Goal: Task Accomplishment & Management: Manage account settings

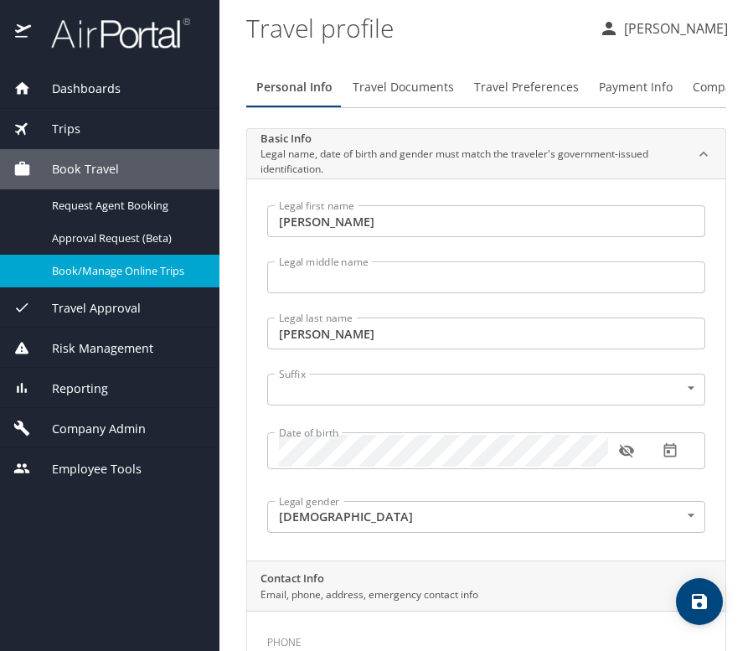
select select "US"
click at [73, 129] on span "Trips" at bounding box center [55, 129] width 49 height 18
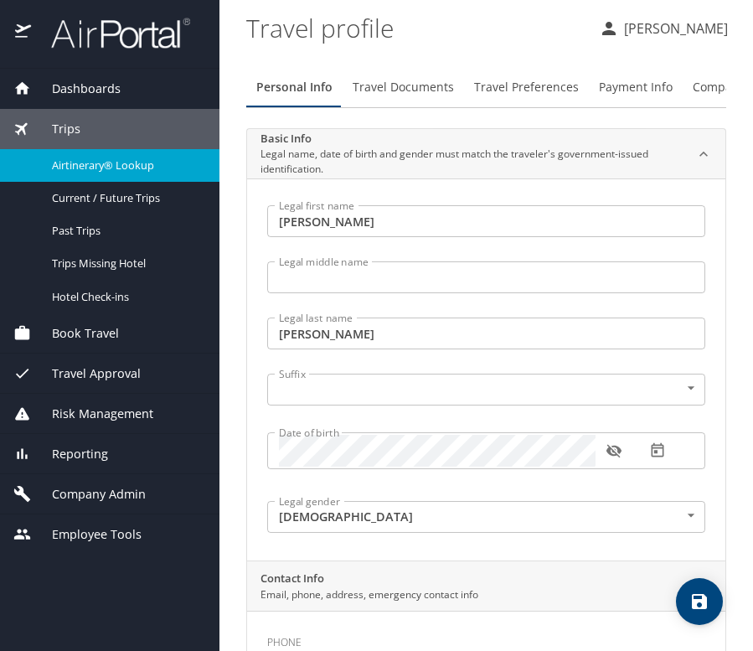
click at [73, 157] on span "Airtinerary® Lookup" at bounding box center [125, 165] width 147 height 16
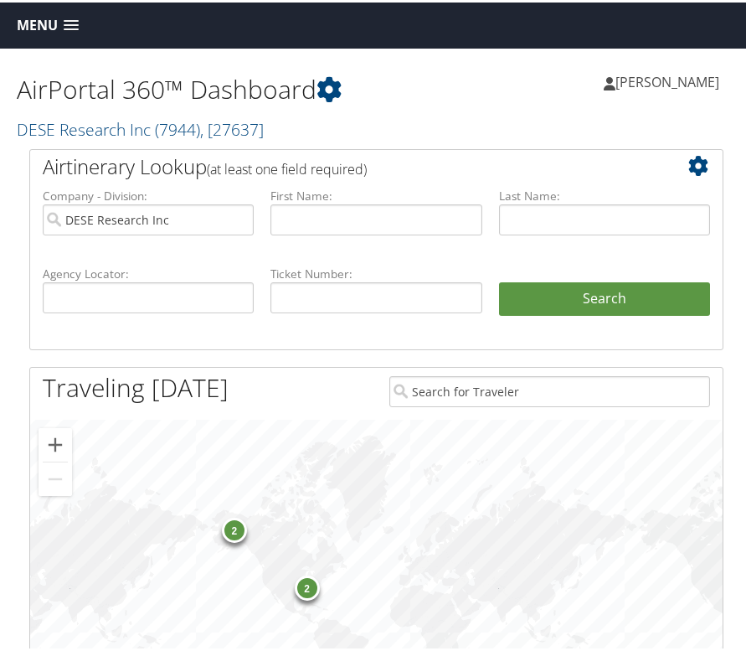
click at [69, 27] on span at bounding box center [71, 24] width 15 height 12
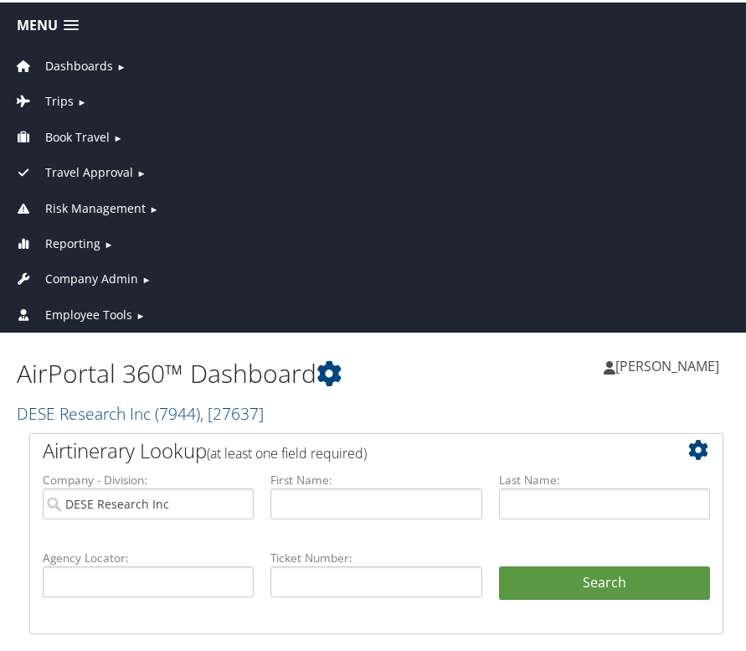
click at [72, 239] on span "Reporting" at bounding box center [72, 241] width 55 height 18
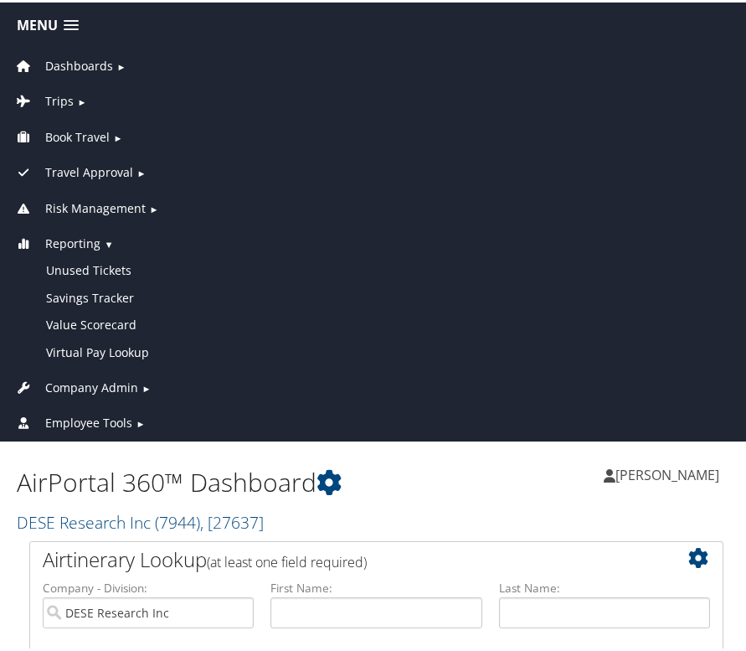
click at [71, 94] on span "Trips" at bounding box center [59, 99] width 28 height 18
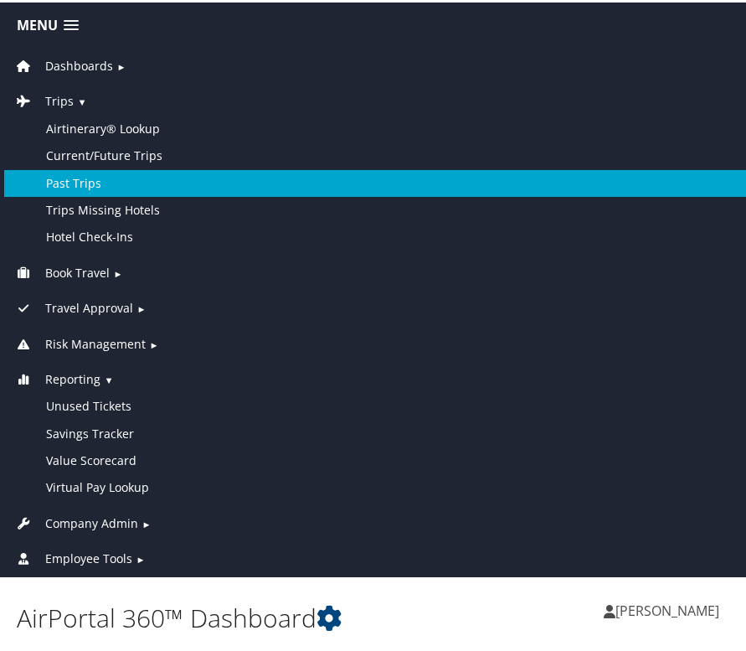
click at [90, 174] on link "Past Trips" at bounding box center [376, 180] width 744 height 27
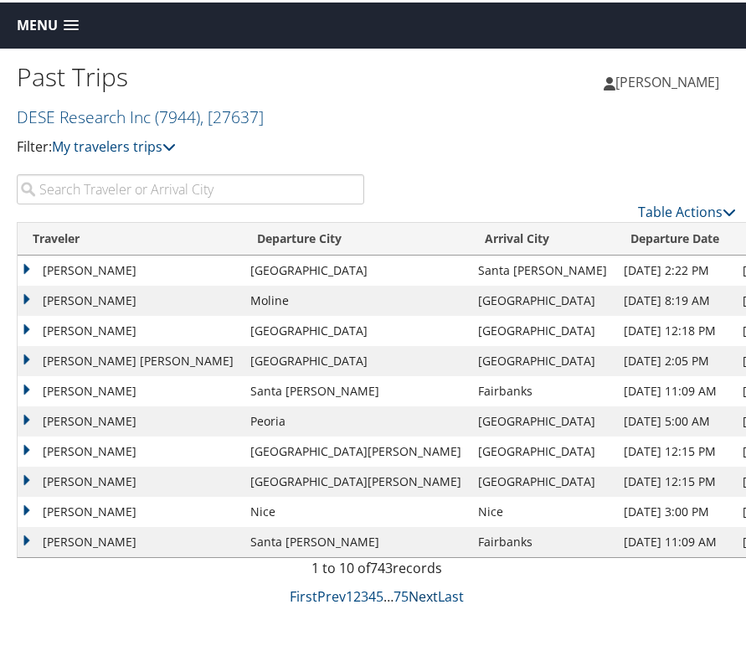
click at [417, 590] on link "Next" at bounding box center [423, 593] width 29 height 18
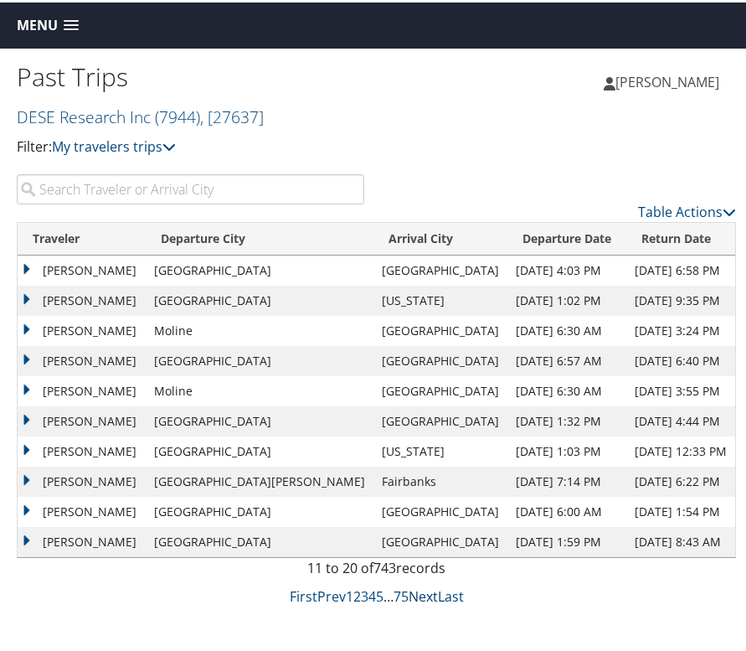
click at [417, 590] on link "Next" at bounding box center [423, 593] width 29 height 18
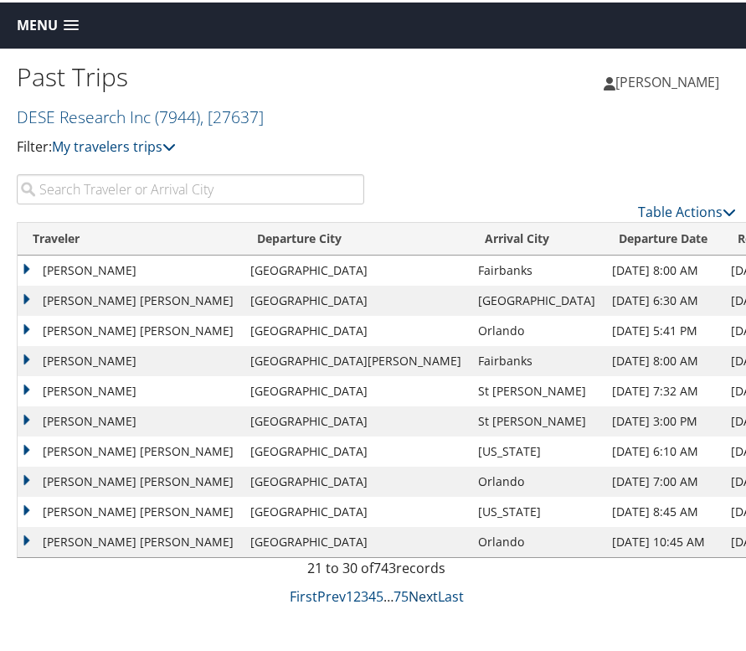
click at [417, 590] on link "Next" at bounding box center [423, 593] width 29 height 18
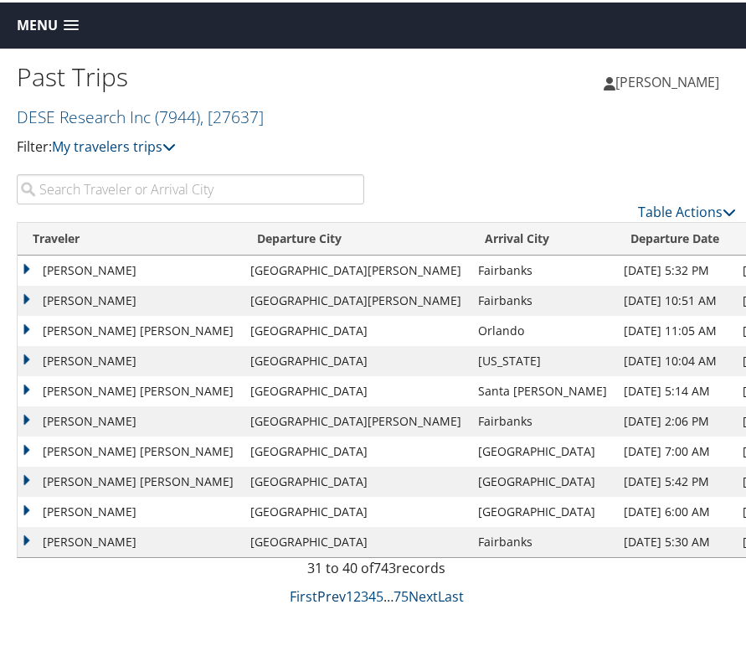
click at [327, 589] on link "Prev" at bounding box center [331, 593] width 28 height 18
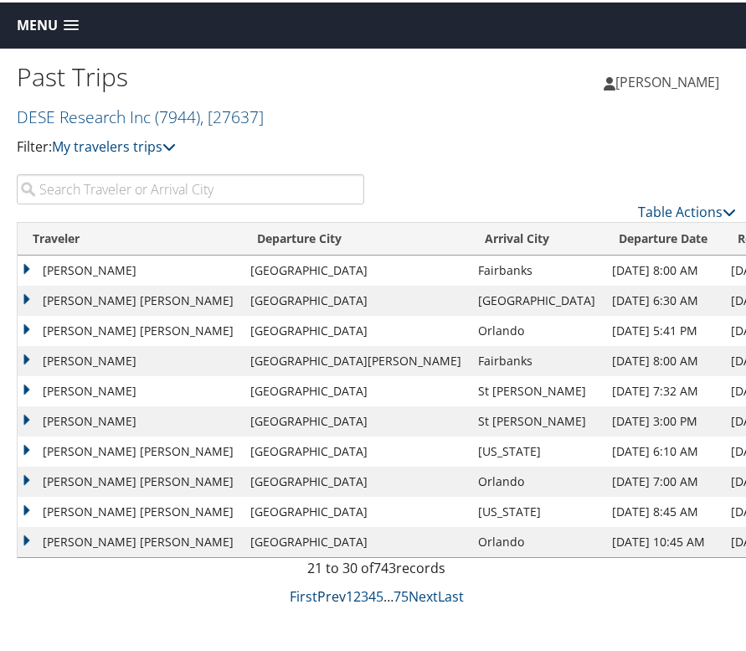
click at [327, 589] on link "Prev" at bounding box center [331, 593] width 28 height 18
